Goal: Communication & Community: Share content

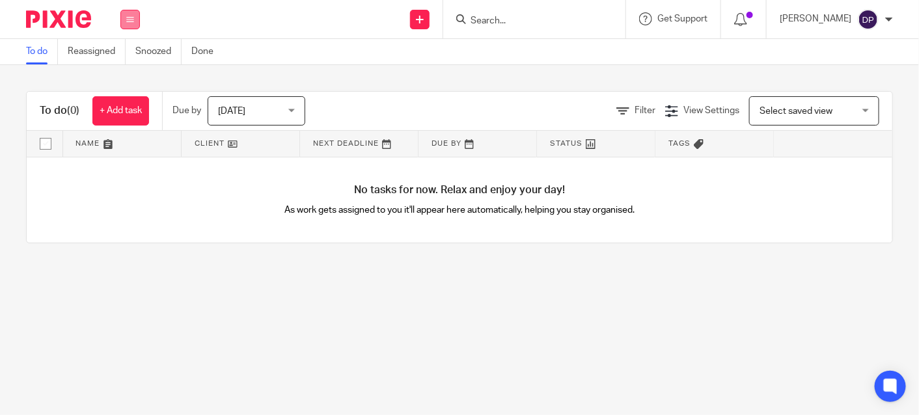
click at [130, 18] on icon at bounding box center [130, 20] width 8 height 8
click at [130, 94] on link "Clients" at bounding box center [127, 98] width 29 height 9
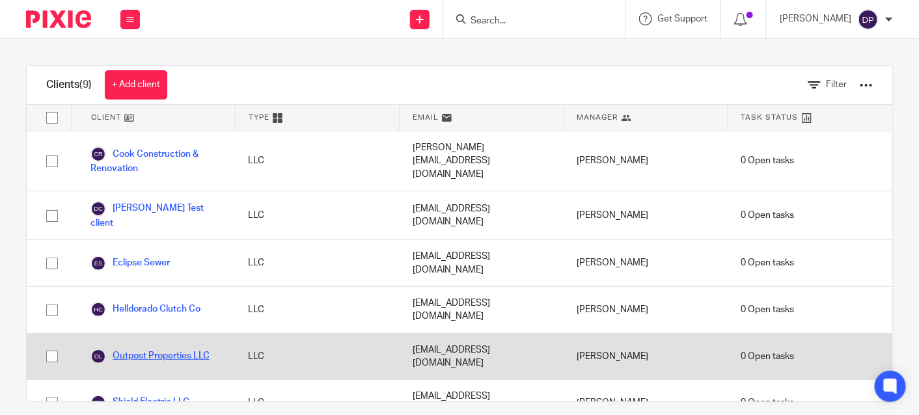
click at [132, 349] on link "Outpost Properties LLC" at bounding box center [149, 357] width 119 height 16
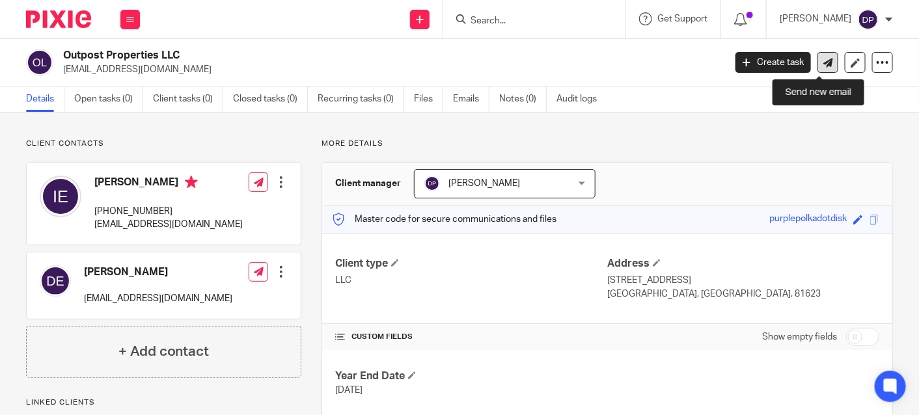
click at [821, 57] on link at bounding box center [827, 62] width 21 height 21
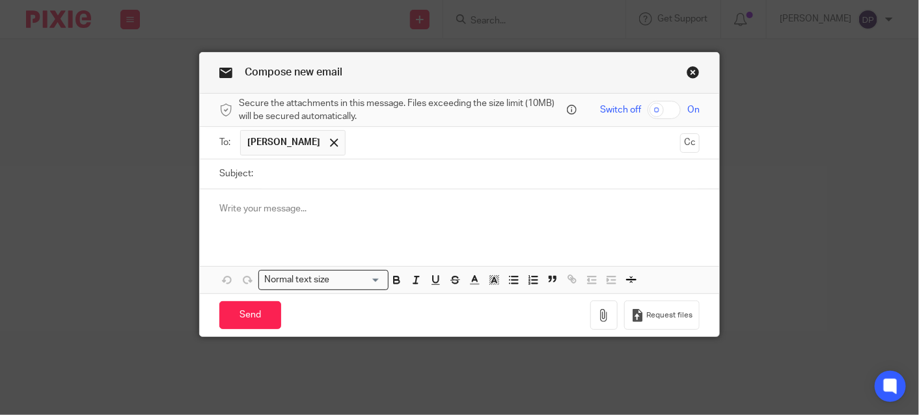
click at [352, 141] on input "text" at bounding box center [513, 142] width 322 height 25
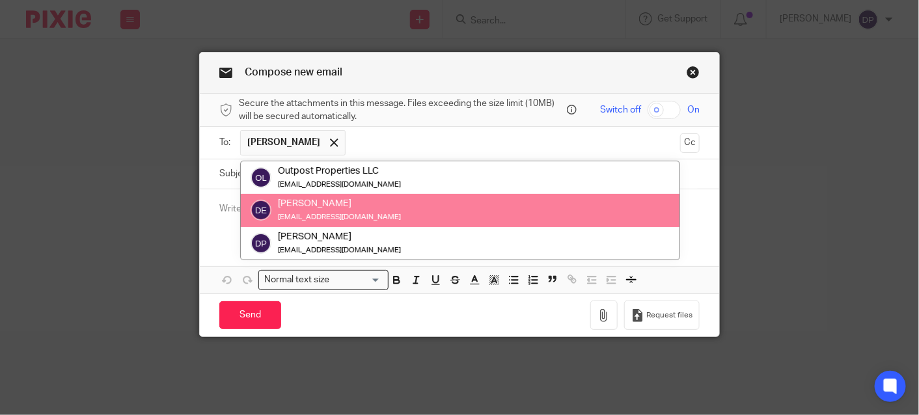
click at [305, 203] on div "[PERSON_NAME]" at bounding box center [339, 204] width 123 height 13
click at [291, 200] on div "Dana Ellis" at bounding box center [339, 204] width 123 height 13
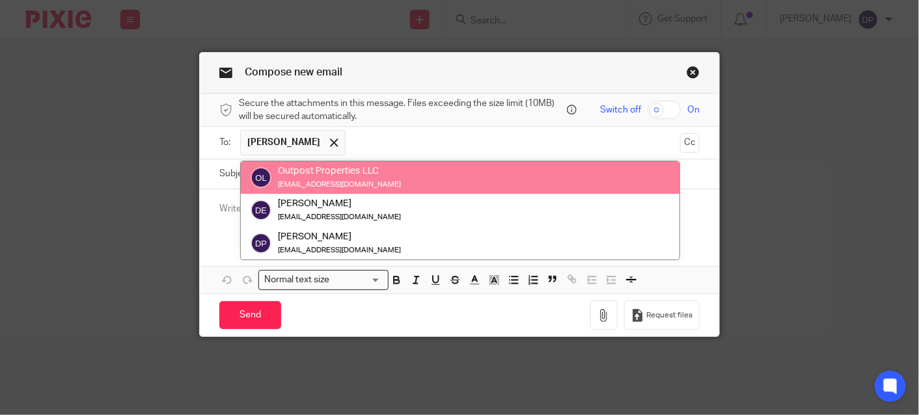
click at [495, 68] on div "Compose new email" at bounding box center [459, 73] width 519 height 41
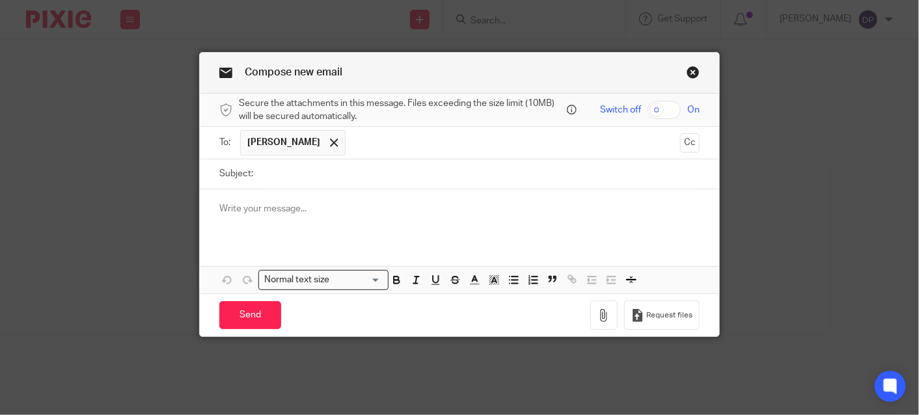
click at [281, 180] on input "Subject:" at bounding box center [480, 173] width 440 height 29
type input "Outpost Properties reports"
click at [258, 203] on p at bounding box center [459, 208] width 480 height 13
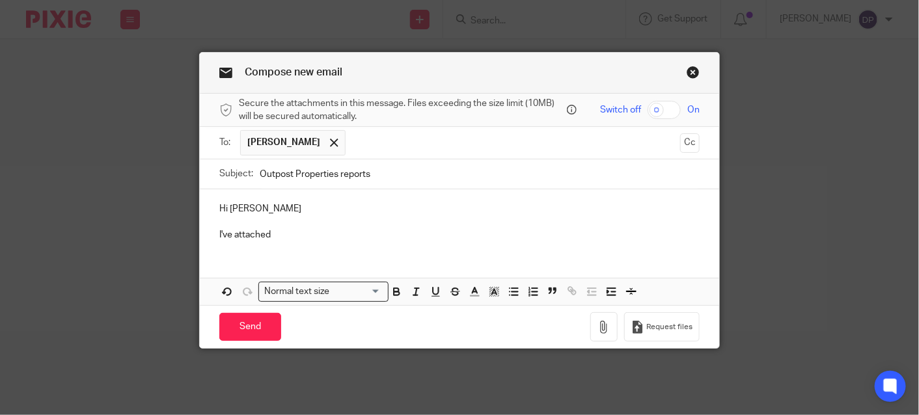
click at [673, 110] on input "checkbox" at bounding box center [663, 110] width 33 height 18
checkbox input "true"
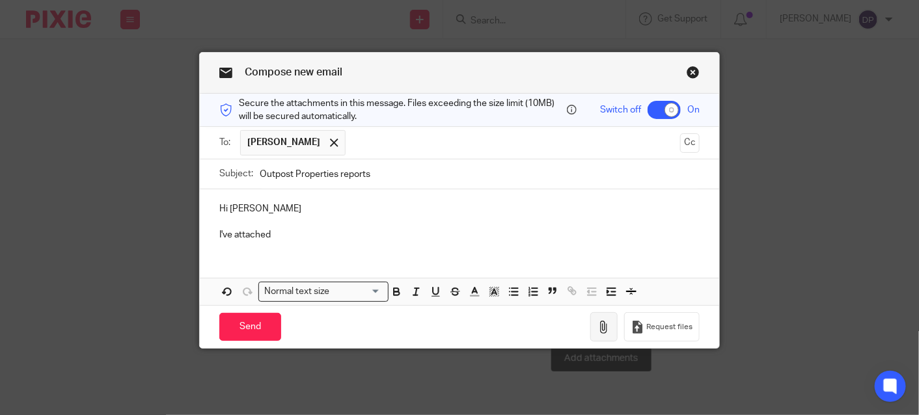
click at [603, 322] on icon "button" at bounding box center [603, 327] width 13 height 13
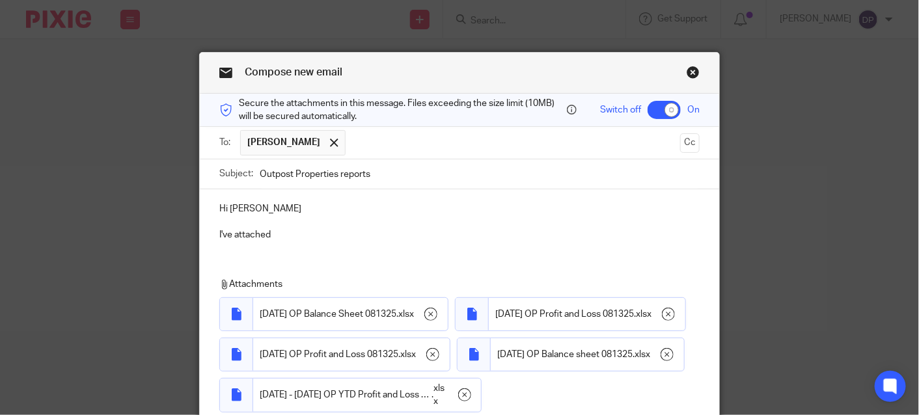
click at [278, 236] on p "I've attached" at bounding box center [459, 234] width 480 height 13
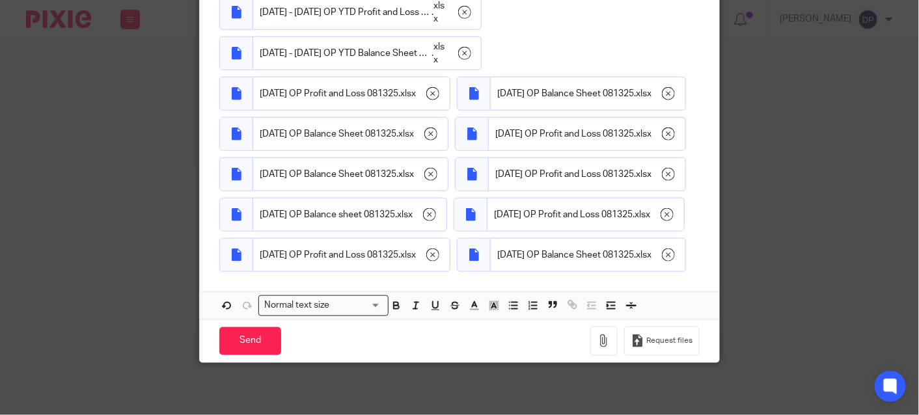
scroll to position [710, 0]
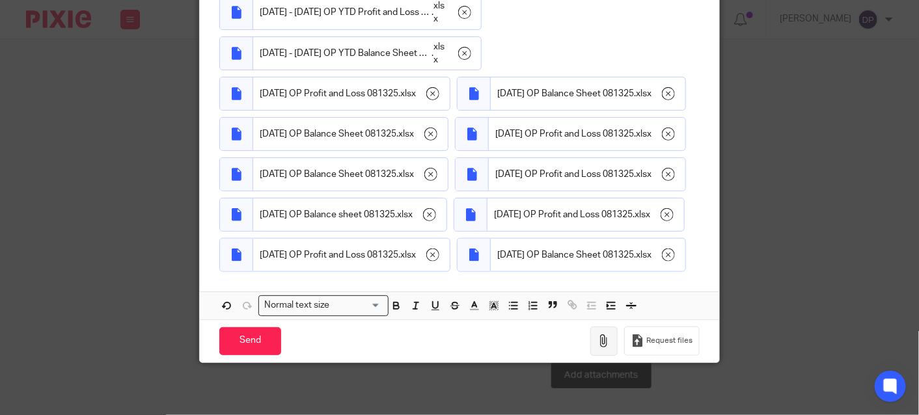
click at [599, 342] on icon "button" at bounding box center [603, 340] width 13 height 13
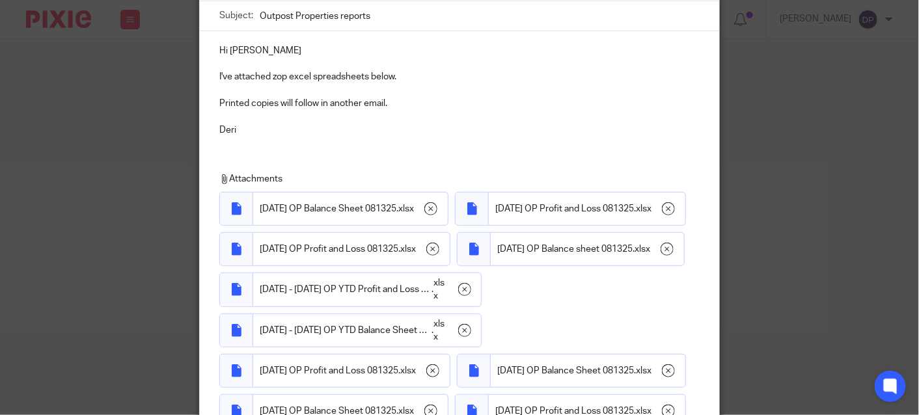
scroll to position [0, 0]
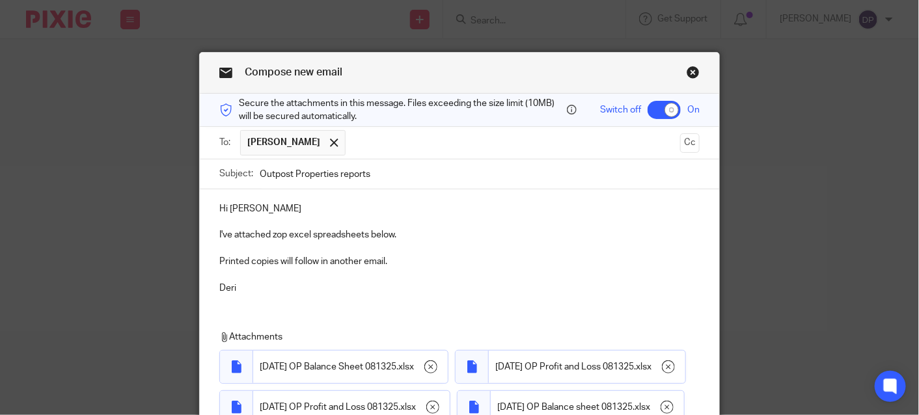
click at [366, 230] on p "I've attached zop excel spreadsheets below." at bounding box center [459, 234] width 480 height 13
drag, startPoint x: 211, startPoint y: 259, endPoint x: 410, endPoint y: 260, distance: 199.1
click at [410, 260] on div "Hi Isaac I've attached zop excel spreadsheets and QBO printed reports below. Pr…" at bounding box center [459, 246] width 519 height 115
click at [280, 237] on p "I've attached zop excel spreadsheets and QBO printed reports below." at bounding box center [459, 234] width 480 height 13
click at [231, 263] on p at bounding box center [459, 261] width 480 height 13
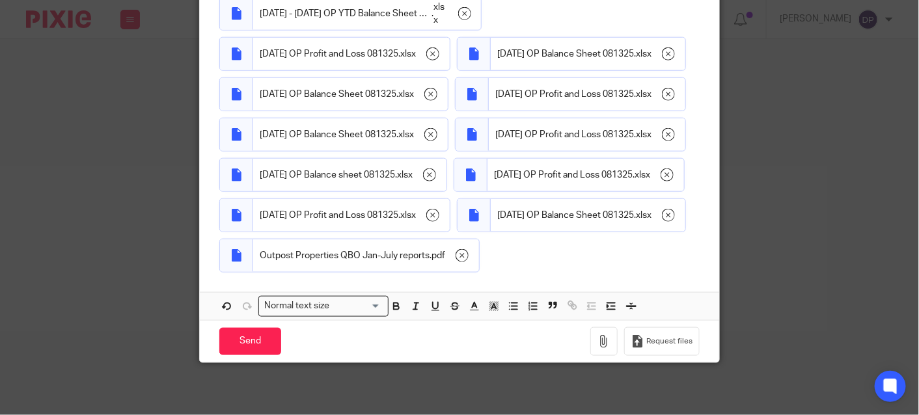
scroll to position [737, 0]
click at [242, 340] on input "Send" at bounding box center [250, 342] width 62 height 28
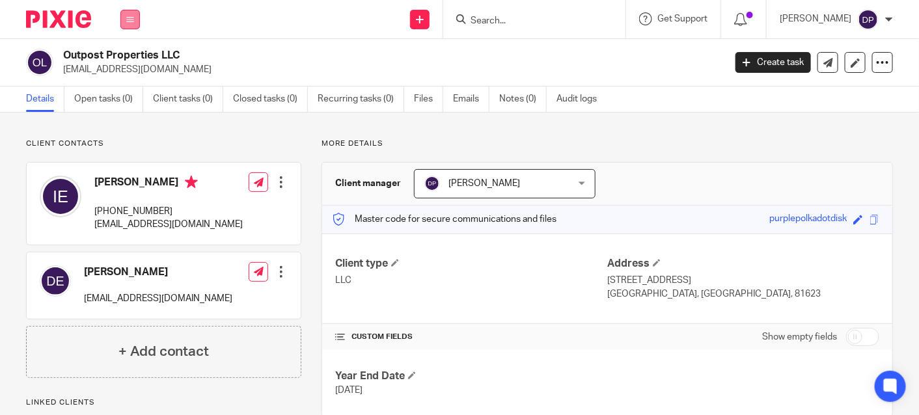
click at [128, 18] on icon at bounding box center [130, 20] width 8 height 8
click at [129, 100] on link "Clients" at bounding box center [128, 98] width 30 height 9
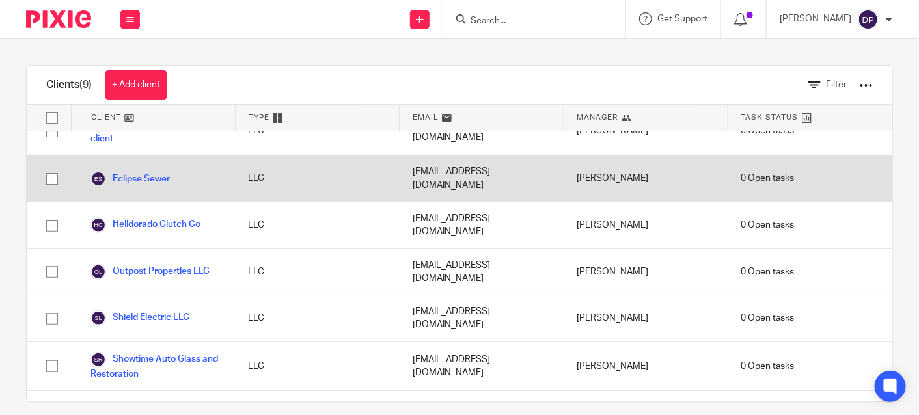
scroll to position [90, 0]
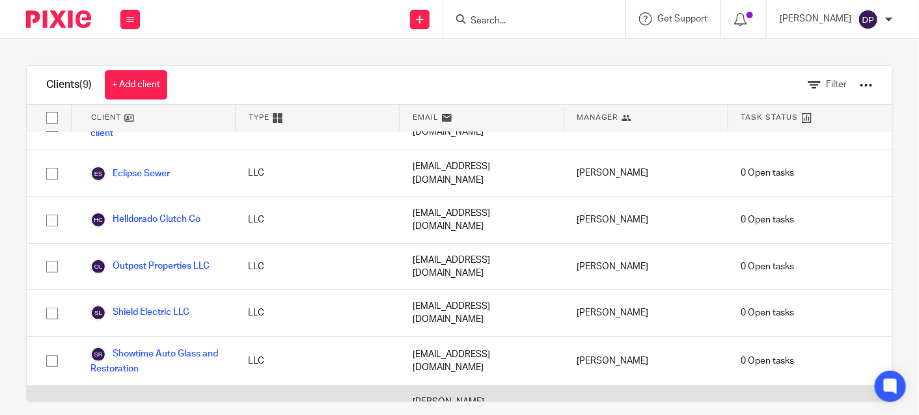
click at [154, 408] on link "The Outpost Studio" at bounding box center [141, 416] width 102 height 16
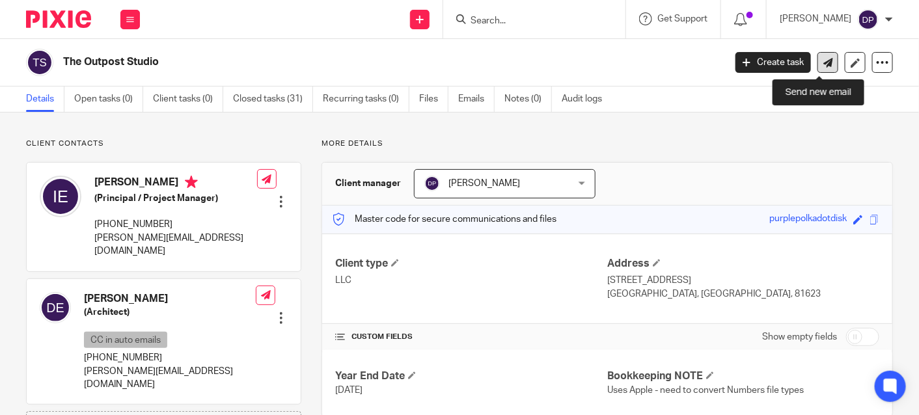
click at [823, 63] on icon at bounding box center [828, 63] width 10 height 10
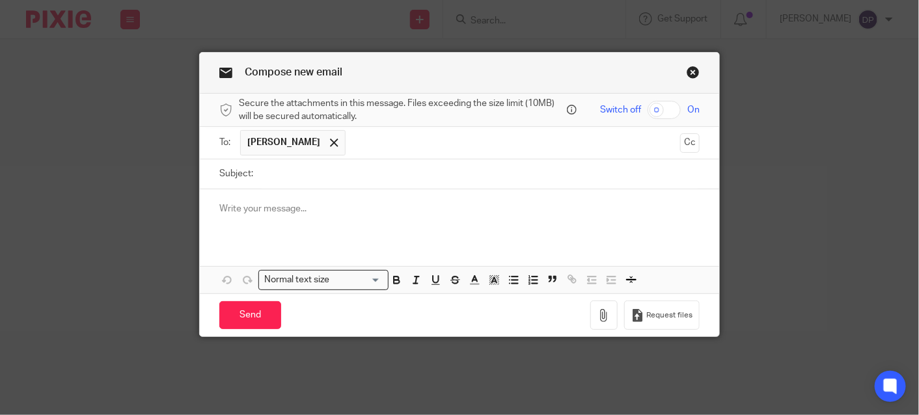
click at [352, 140] on input "text" at bounding box center [513, 142] width 322 height 25
click at [298, 176] on input "Subject:" at bounding box center [480, 173] width 440 height 29
type input "The Outpost Studio"
click at [280, 205] on p at bounding box center [459, 208] width 480 height 13
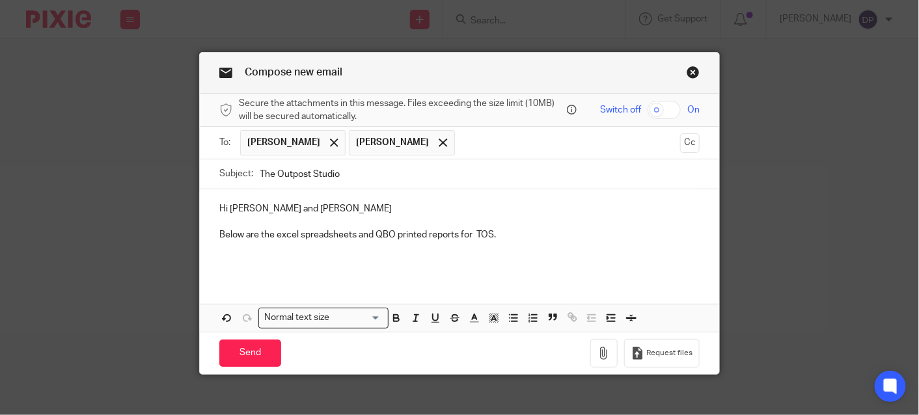
drag, startPoint x: 469, startPoint y: 232, endPoint x: 502, endPoint y: 219, distance: 35.6
click at [470, 231] on p "Below are the excel spreadsheets and QBO printed reports for TOS." at bounding box center [459, 234] width 480 height 13
click at [522, 236] on p "Below are the excel spreadsheets and QBO printed reports for TOS." at bounding box center [459, 234] width 480 height 13
click at [374, 275] on div "Hi Isaac and Dana Below are the excel spreadsheets and QBO printed reports for …" at bounding box center [459, 233] width 519 height 88
click at [668, 106] on input "checkbox" at bounding box center [663, 110] width 33 height 18
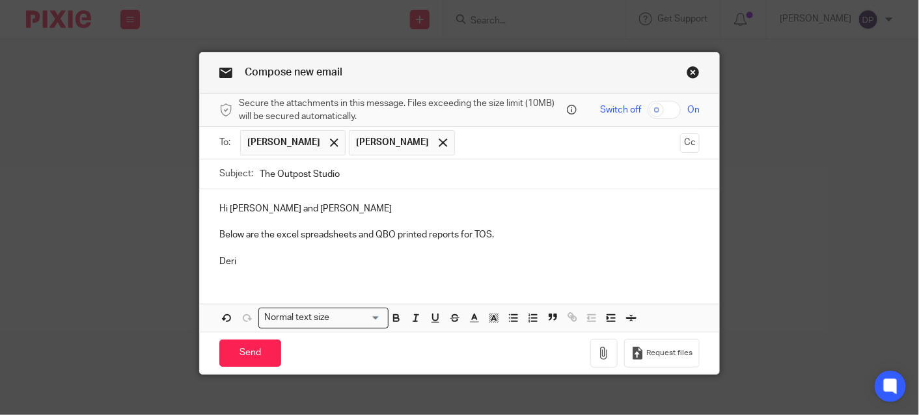
checkbox input "true"
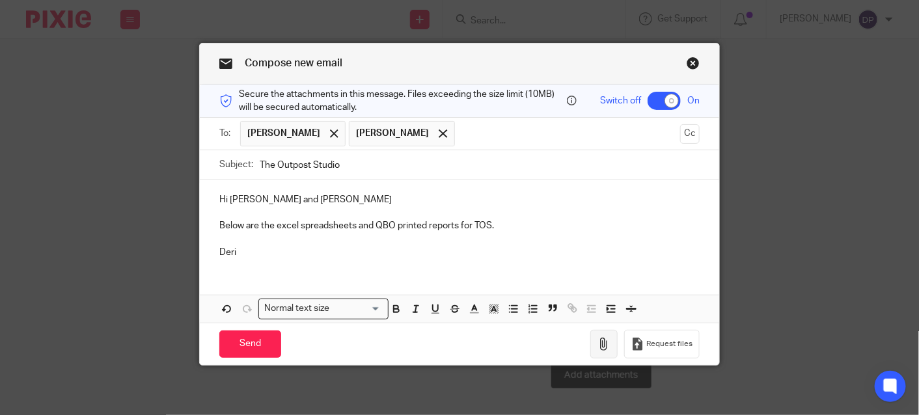
click at [601, 340] on icon "button" at bounding box center [603, 344] width 13 height 13
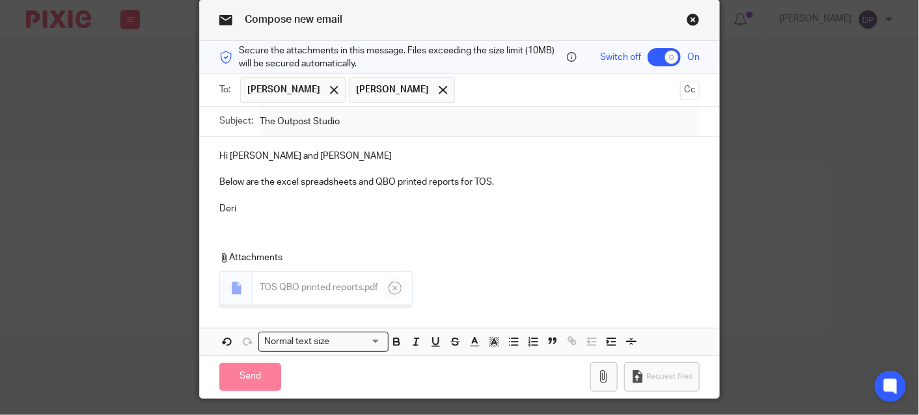
scroll to position [74, 0]
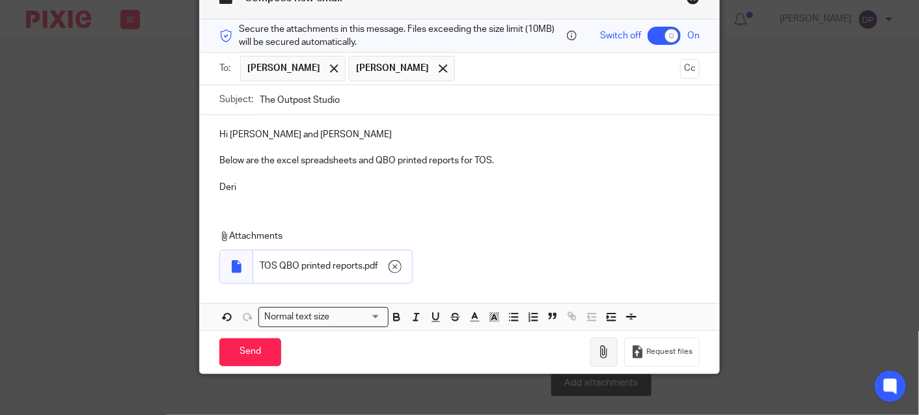
click at [597, 349] on icon "button" at bounding box center [603, 352] width 13 height 13
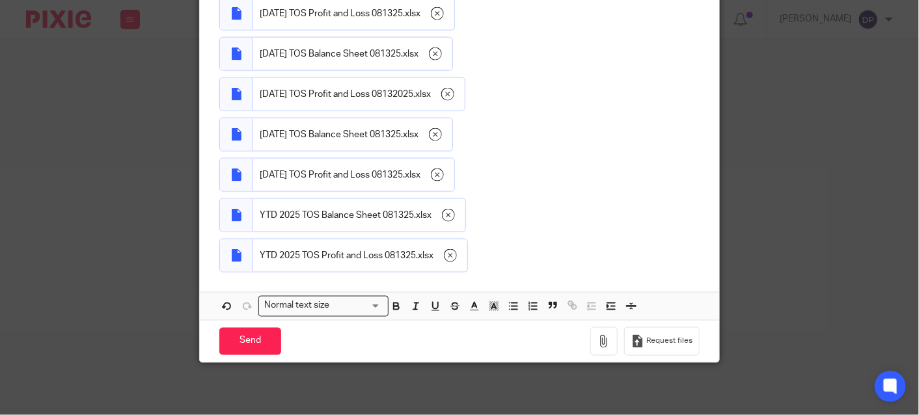
scroll to position [684, 0]
click at [242, 338] on input "Send" at bounding box center [250, 342] width 62 height 28
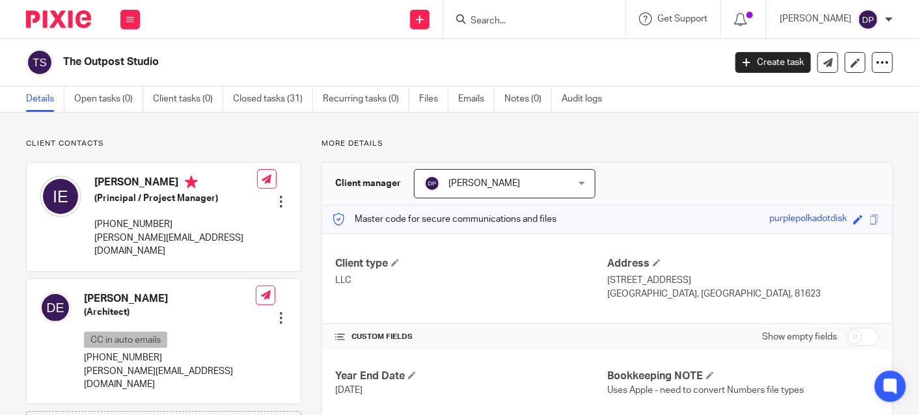
click at [886, 18] on div at bounding box center [889, 20] width 8 height 8
click at [832, 88] on span "Logout" at bounding box center [833, 90] width 29 height 9
